Goal: Task Accomplishment & Management: Use online tool/utility

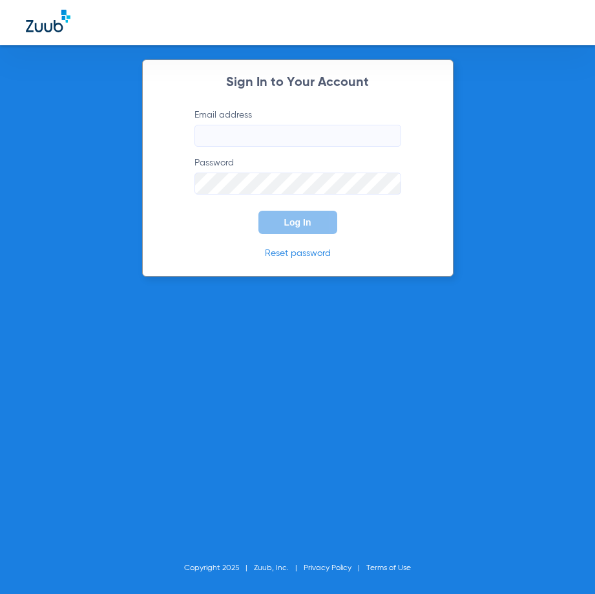
click at [317, 141] on input "Email address" at bounding box center [298, 136] width 207 height 22
type input "[EMAIL_ADDRESS][DOMAIN_NAME]"
click at [259, 211] on button "Log In" at bounding box center [298, 222] width 79 height 23
click at [185, 202] on form "Email address [EMAIL_ADDRESS][DOMAIN_NAME] Password Log In" at bounding box center [298, 171] width 246 height 125
click at [259, 211] on button "Log In" at bounding box center [298, 222] width 79 height 23
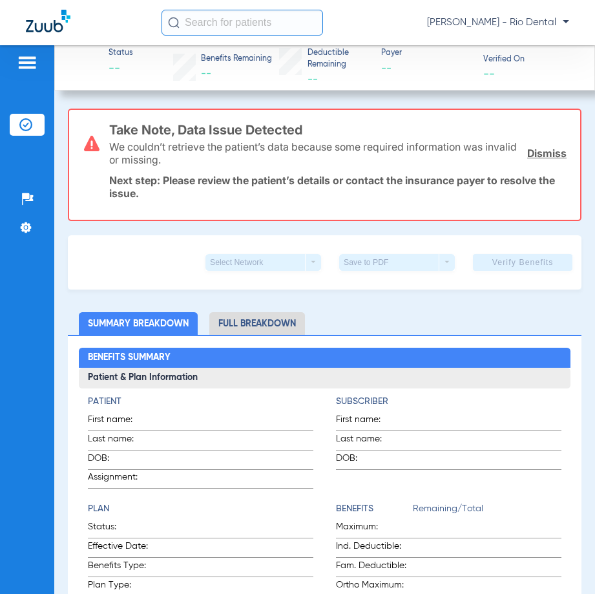
click at [247, 21] on input "text" at bounding box center [243, 23] width 162 height 26
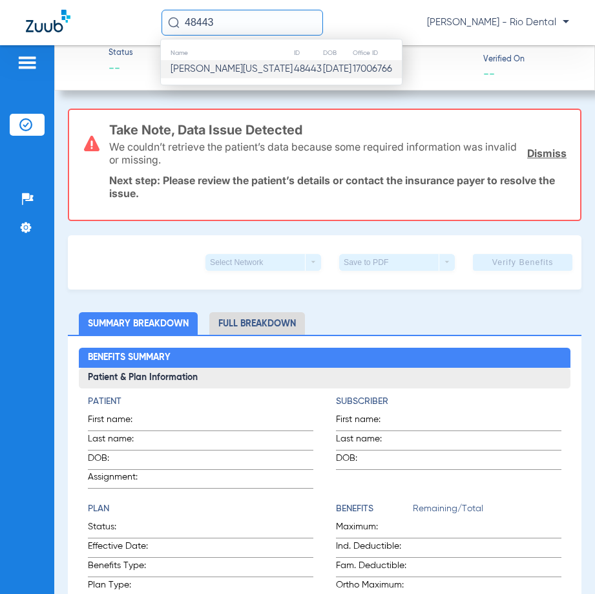
type input "48443"
drag, startPoint x: 241, startPoint y: 72, endPoint x: 268, endPoint y: 81, distance: 28.4
click at [241, 73] on span "[PERSON_NAME][US_STATE]" at bounding box center [232, 69] width 122 height 10
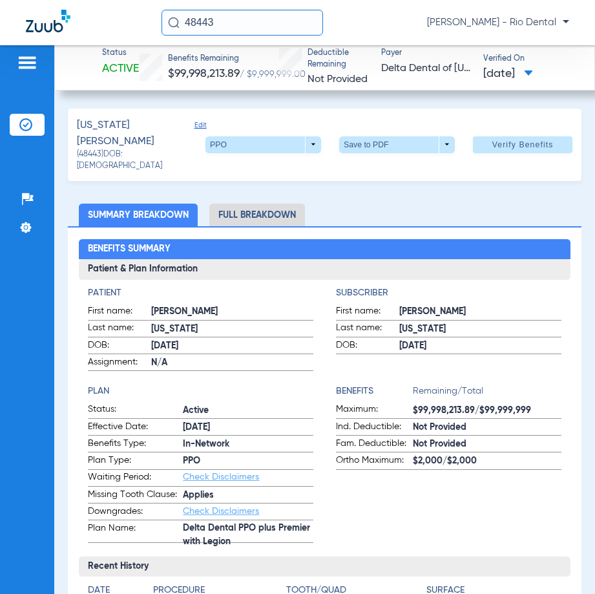
click at [520, 145] on span at bounding box center [523, 144] width 100 height 31
